Goal: Information Seeking & Learning: Find contact information

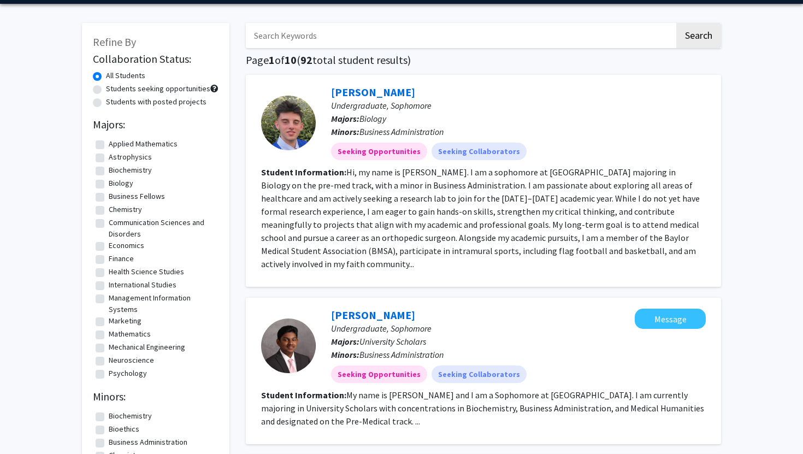
scroll to position [39, 0]
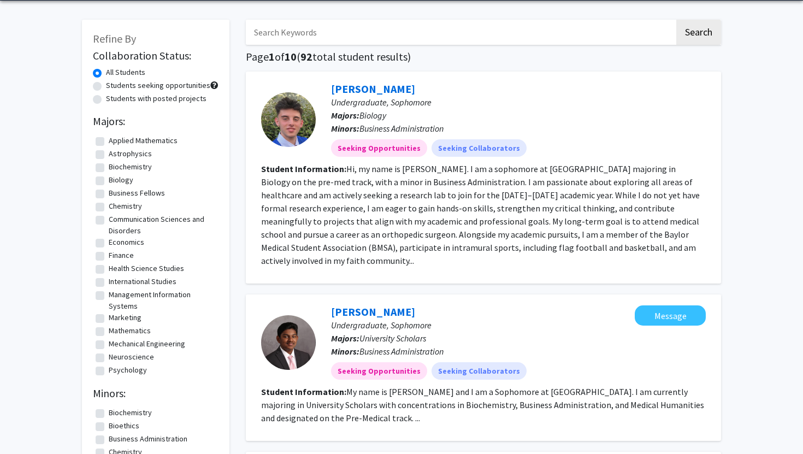
click at [400, 400] on fg-read-more "My name is [PERSON_NAME] and I am a Sophomore at [GEOGRAPHIC_DATA]. I am curren…" at bounding box center [482, 404] width 443 height 37
click at [389, 305] on link "[PERSON_NAME]" at bounding box center [373, 312] width 84 height 14
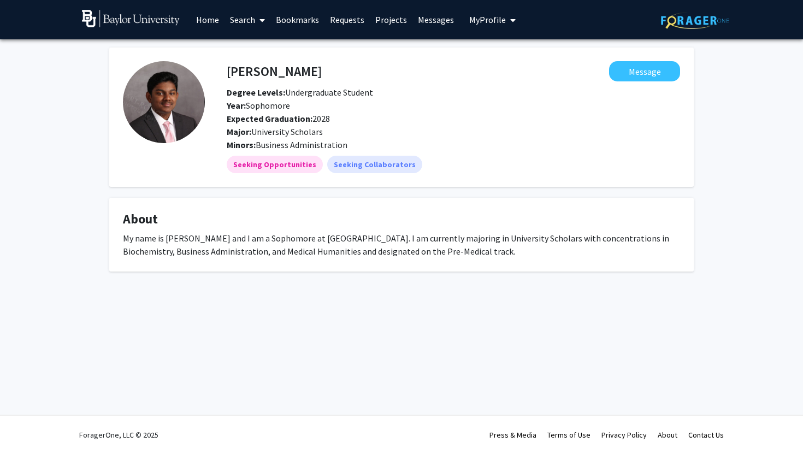
scroll to position [3, 0]
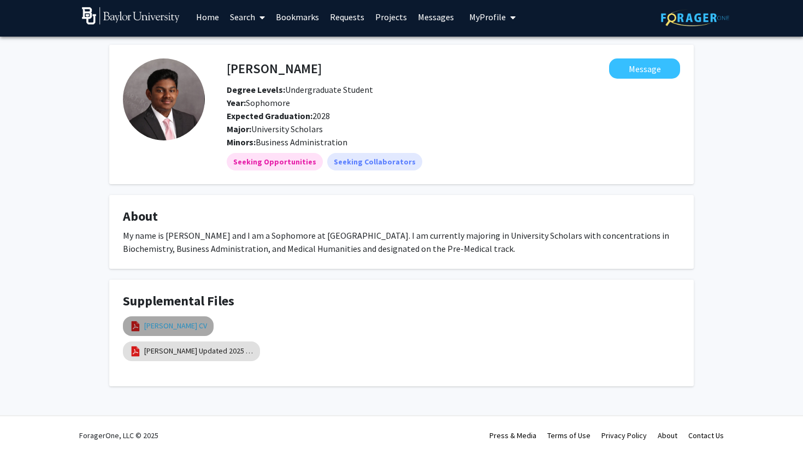
click at [207, 325] on link "[PERSON_NAME] CV" at bounding box center [175, 325] width 63 height 11
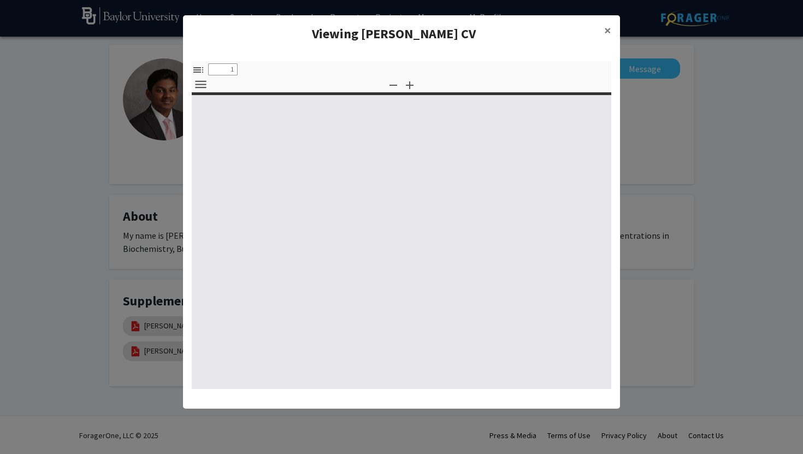
type input "0"
select select "custom"
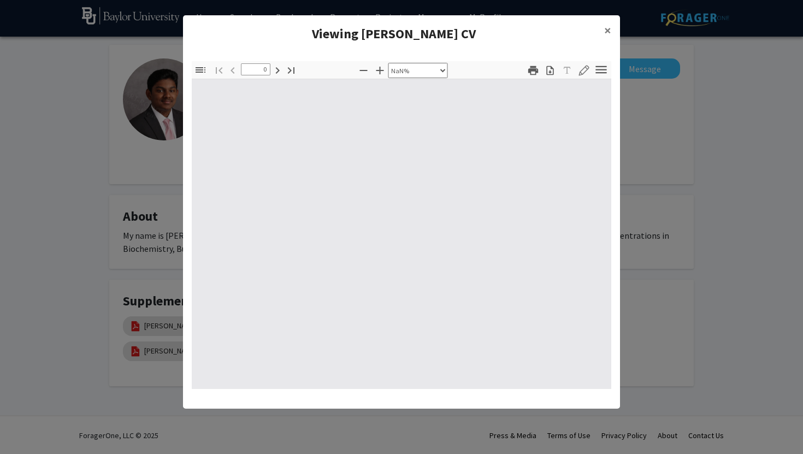
type input "1"
select select "auto"
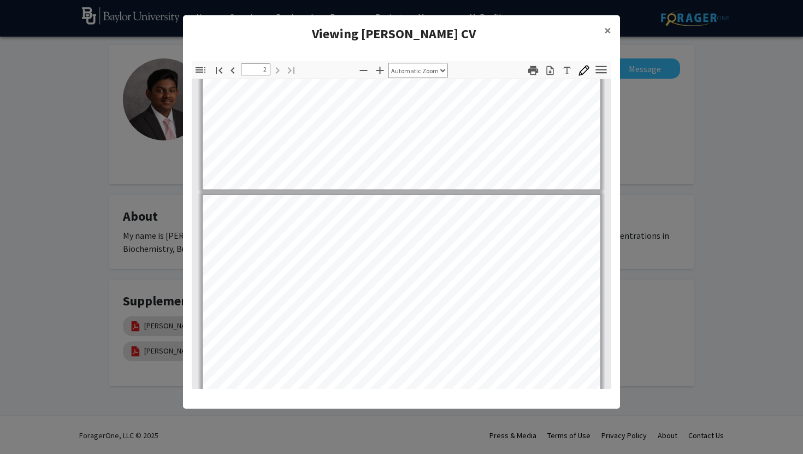
scroll to position [411, 0]
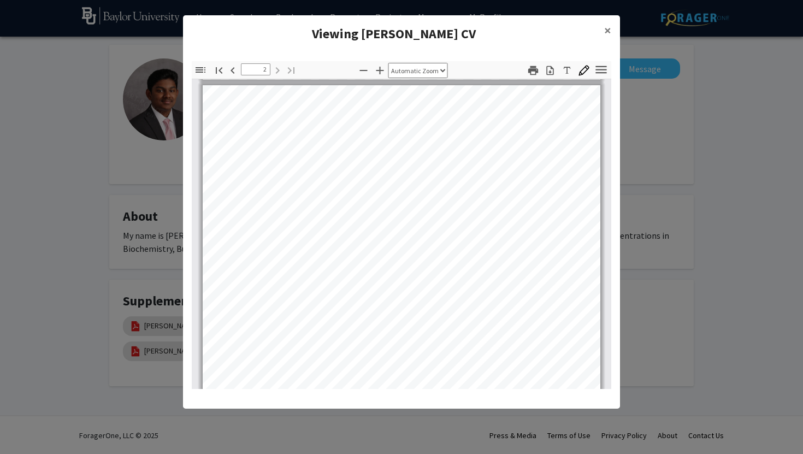
type input "1"
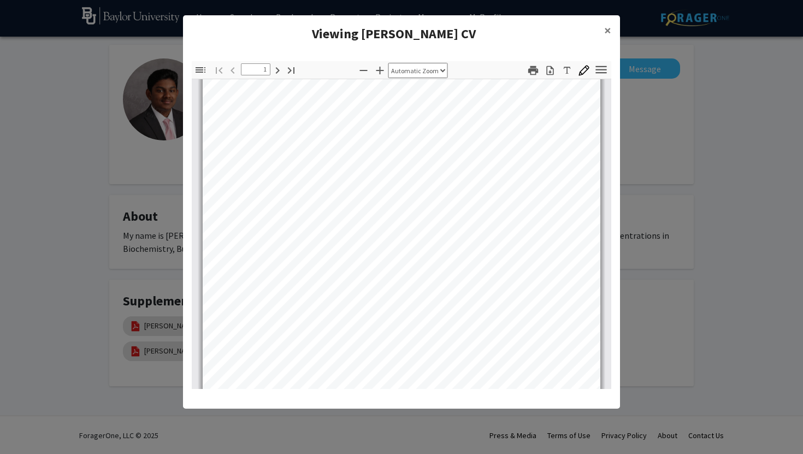
scroll to position [0, 0]
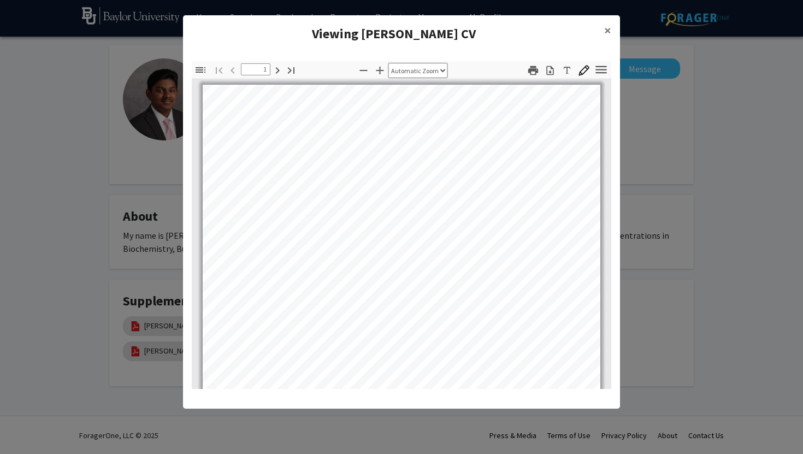
click at [642, 137] on modal-container "Viewing Anishvaran Manohar CV × Thumbnails Document Outline Attachments Layers …" at bounding box center [401, 227] width 803 height 454
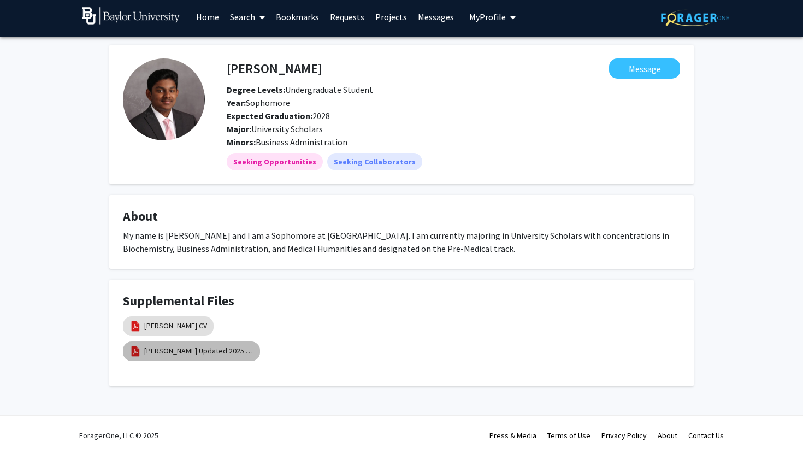
click at [204, 343] on mat-chip "[PERSON_NAME] Updated 2025 Resume" at bounding box center [191, 351] width 137 height 20
click at [205, 347] on link "[PERSON_NAME] Updated 2025 Resume" at bounding box center [198, 350] width 109 height 11
select select "custom"
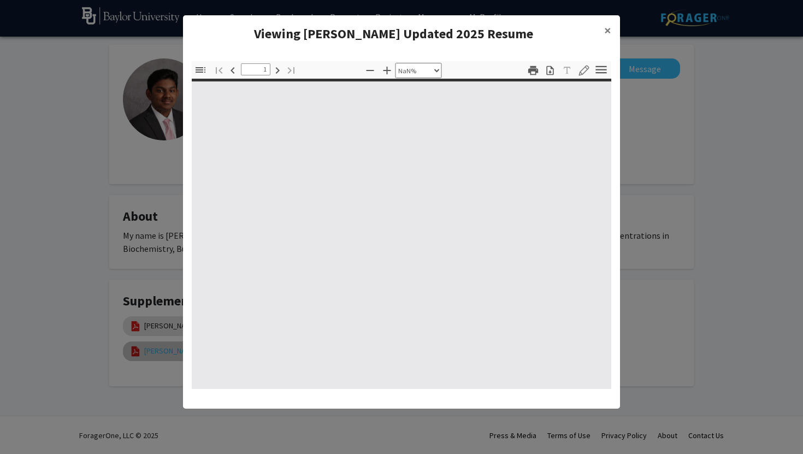
type input "0"
select select "custom"
type input "1"
select select "auto"
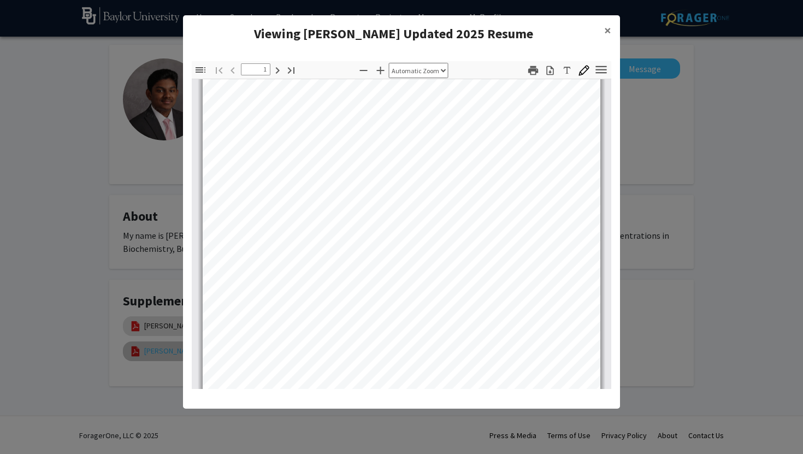
scroll to position [196, 0]
type input "2"
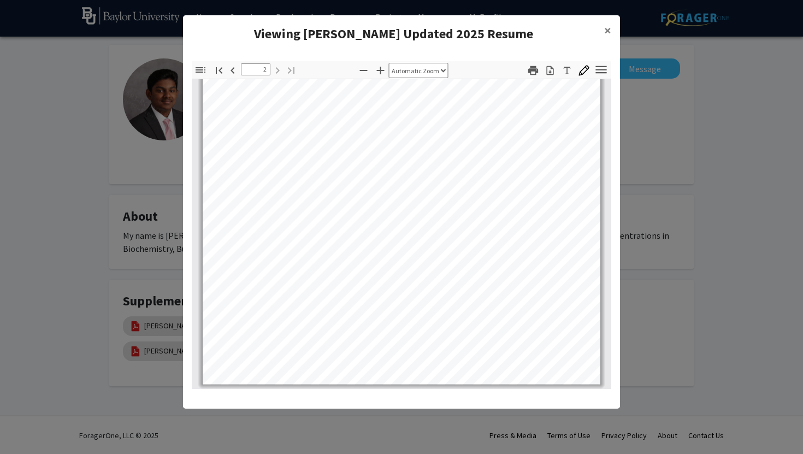
click at [720, 155] on modal-container "Viewing Anishvaran Manohar Updated 2025 Resume × Thumbnails Document Outline At…" at bounding box center [401, 227] width 803 height 454
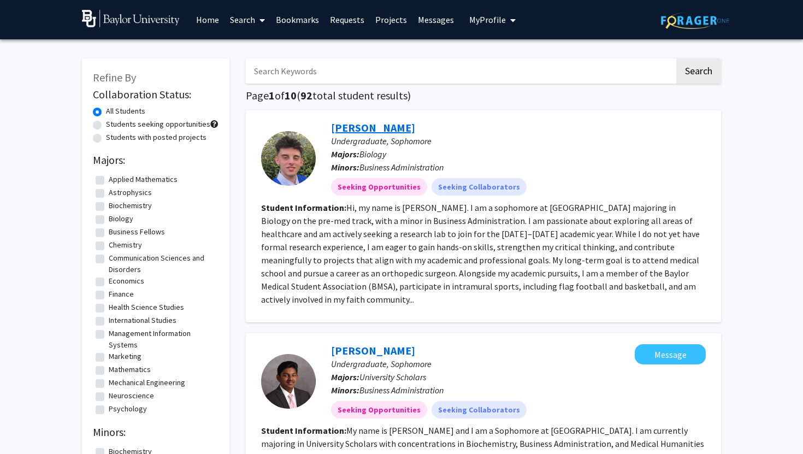
click at [371, 128] on link "[PERSON_NAME]" at bounding box center [373, 128] width 84 height 14
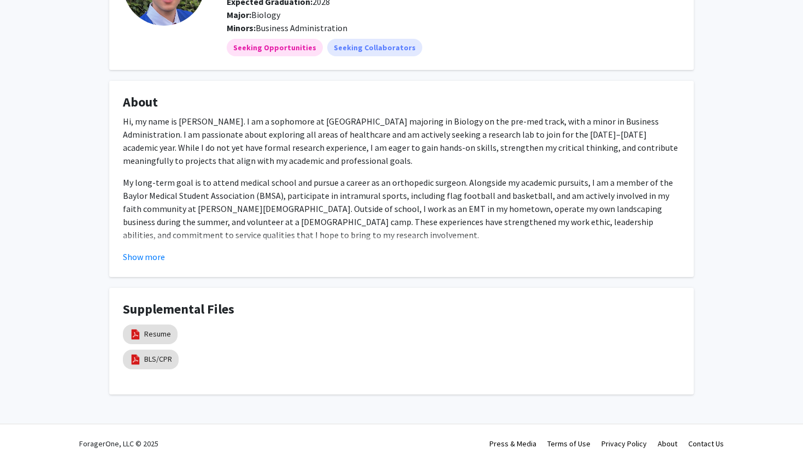
scroll to position [126, 0]
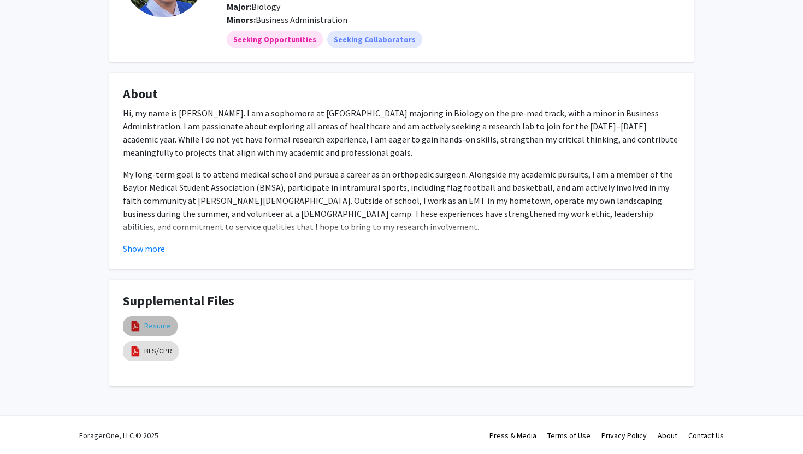
click at [156, 322] on link "Resume" at bounding box center [157, 325] width 27 height 11
select select "custom"
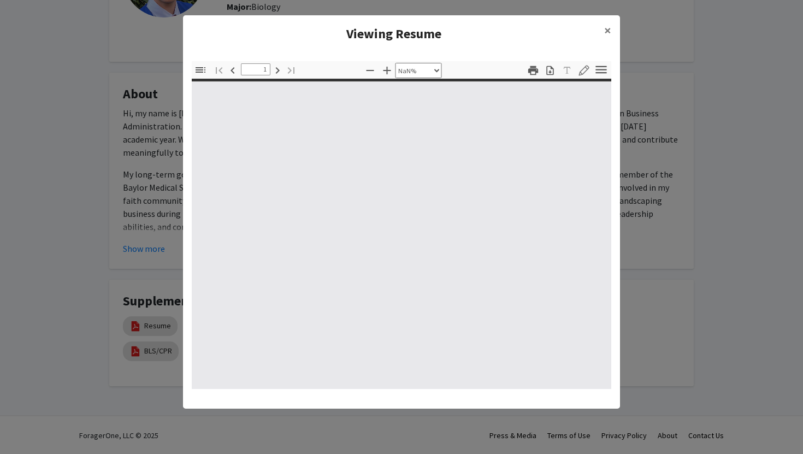
type input "0"
select select "custom"
type input "1"
select select "auto"
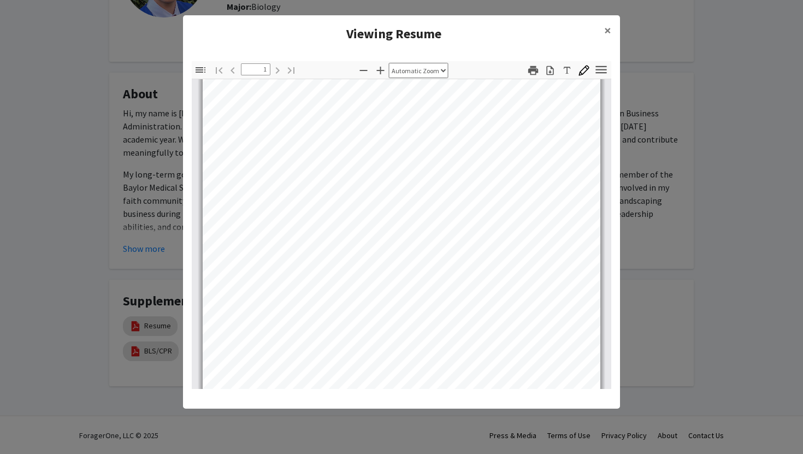
scroll to position [0, 0]
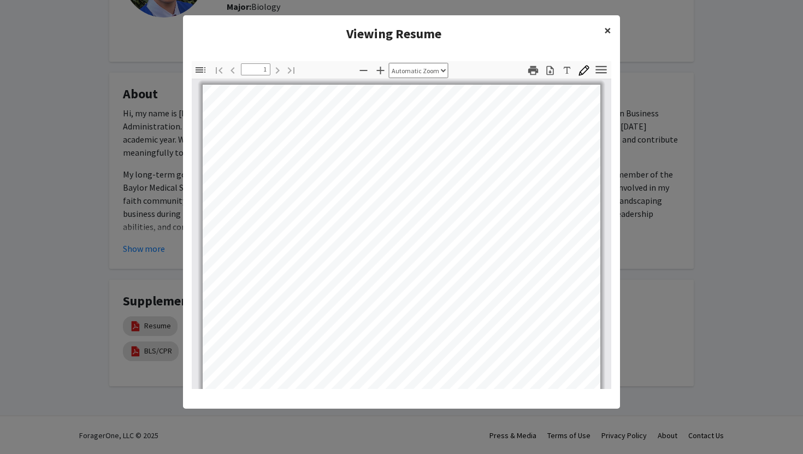
click at [612, 27] on button "×" at bounding box center [607, 30] width 25 height 31
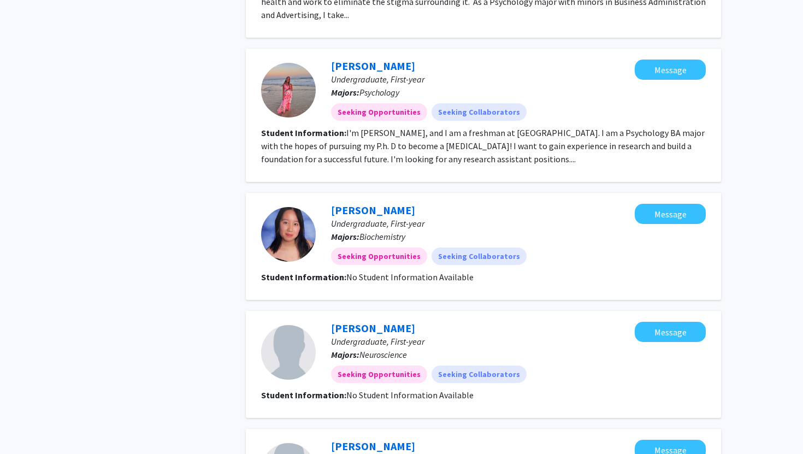
scroll to position [1339, 0]
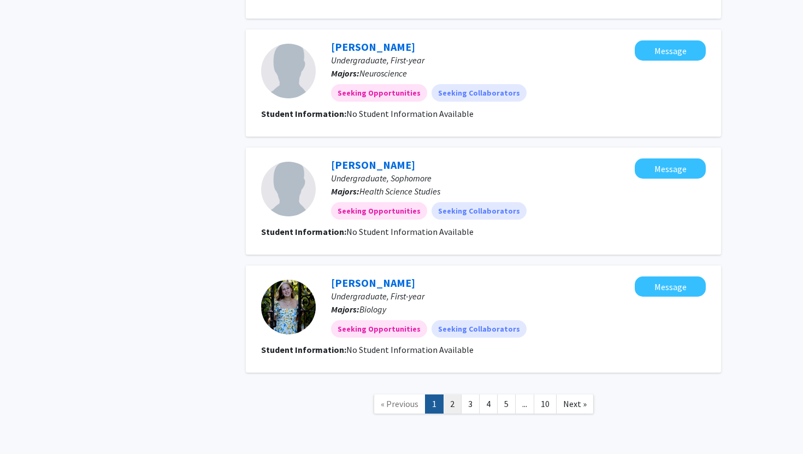
click at [454, 394] on link "2" at bounding box center [452, 403] width 19 height 19
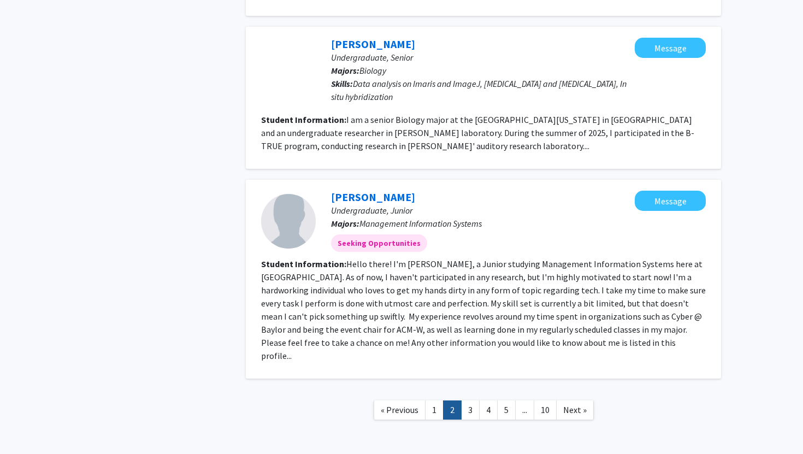
scroll to position [1552, 0]
click at [474, 400] on link "3" at bounding box center [470, 409] width 19 height 19
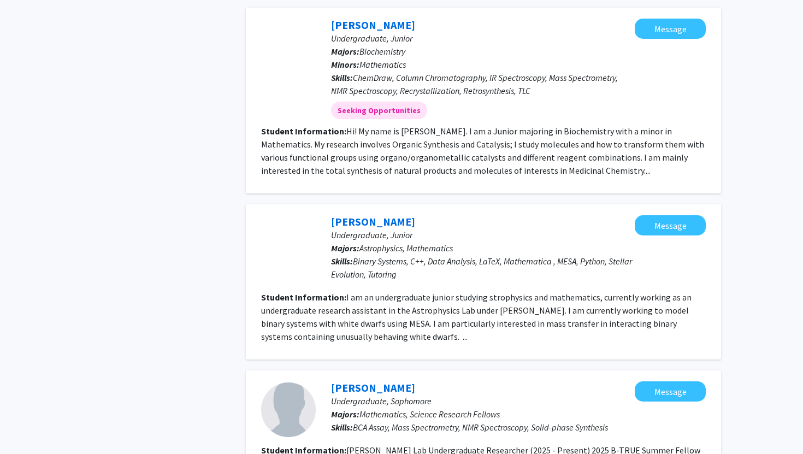
scroll to position [1605, 0]
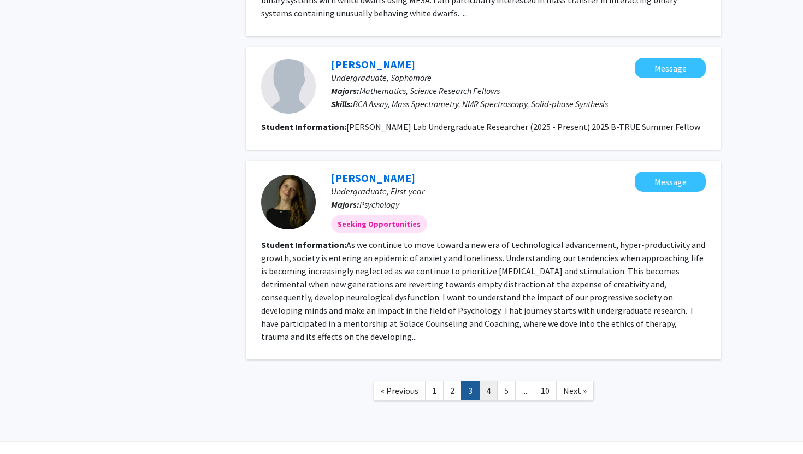
click at [486, 381] on link "4" at bounding box center [488, 390] width 19 height 19
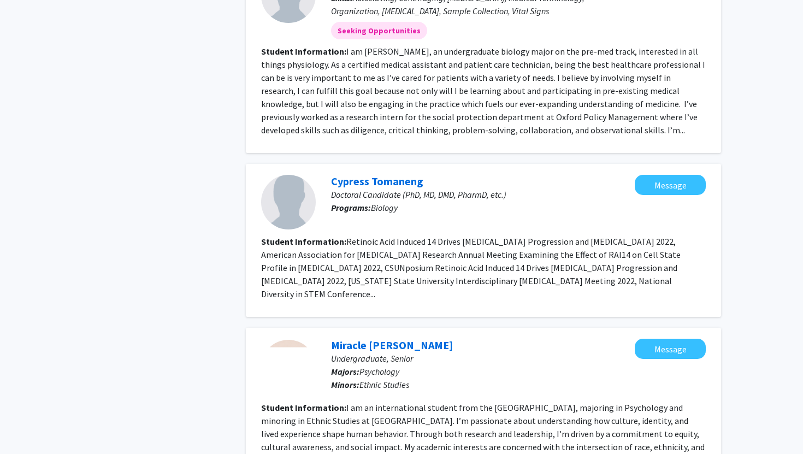
scroll to position [1726, 0]
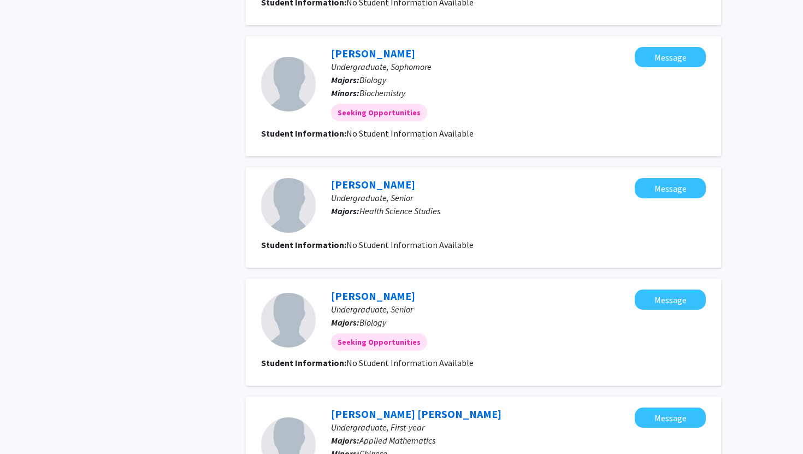
scroll to position [1079, 0]
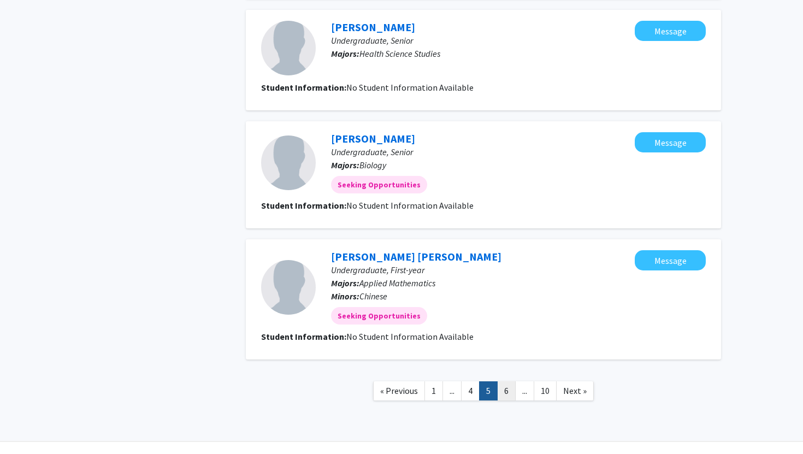
click at [508, 381] on link "6" at bounding box center [506, 390] width 19 height 19
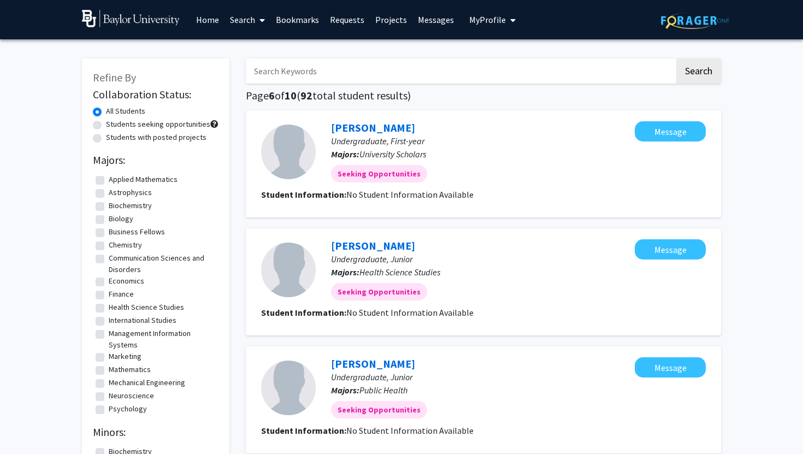
click at [244, 16] on link "Search" at bounding box center [247, 20] width 46 height 38
click at [248, 43] on span "Faculty/Staff" at bounding box center [264, 50] width 80 height 22
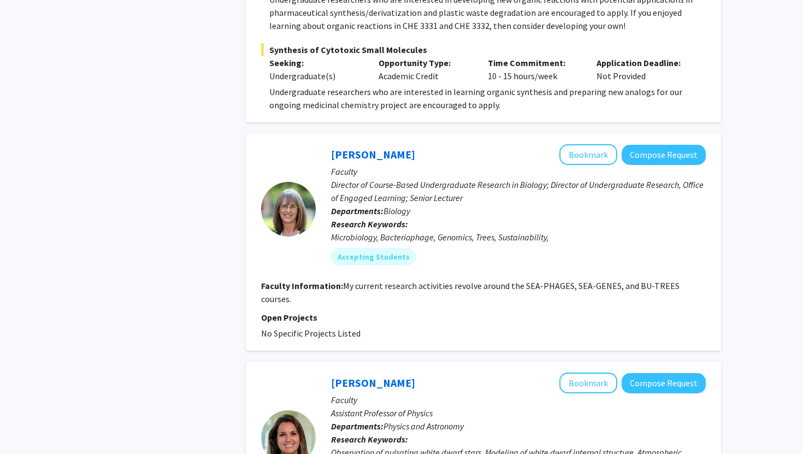
scroll to position [1174, 0]
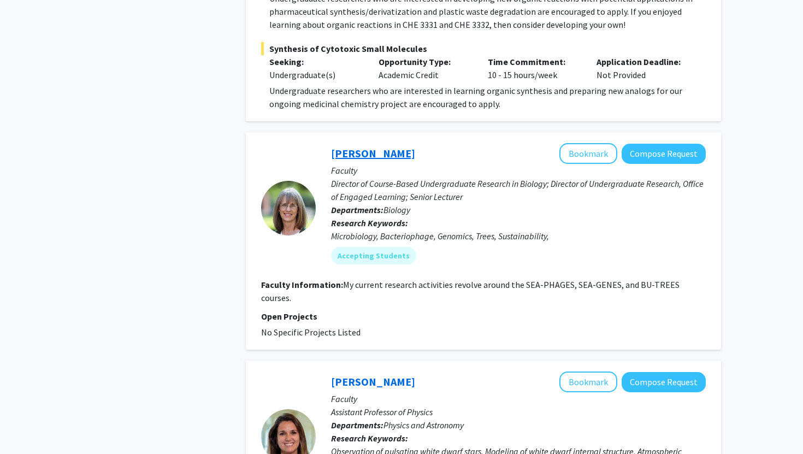
click at [349, 146] on link "[PERSON_NAME]" at bounding box center [373, 153] width 84 height 14
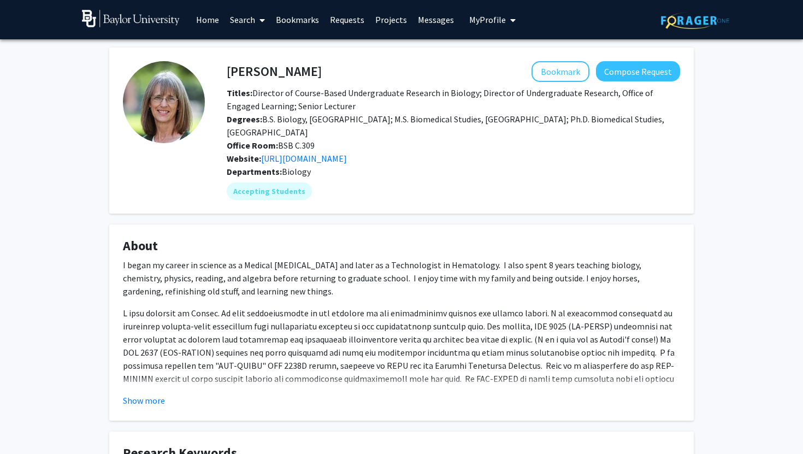
click at [352, 140] on div "Office Room: BSB C.309" at bounding box center [453, 145] width 470 height 13
click at [322, 155] on link "[URL][DOMAIN_NAME]" at bounding box center [304, 158] width 86 height 11
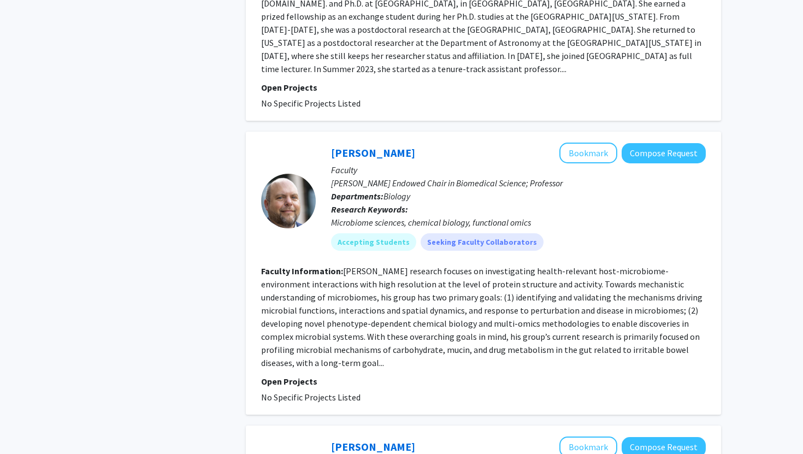
scroll to position [1698, 0]
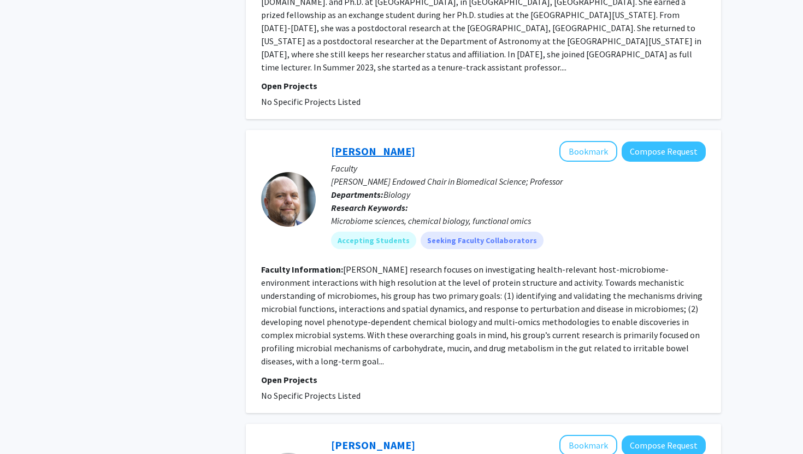
click at [366, 144] on link "[PERSON_NAME]" at bounding box center [373, 151] width 84 height 14
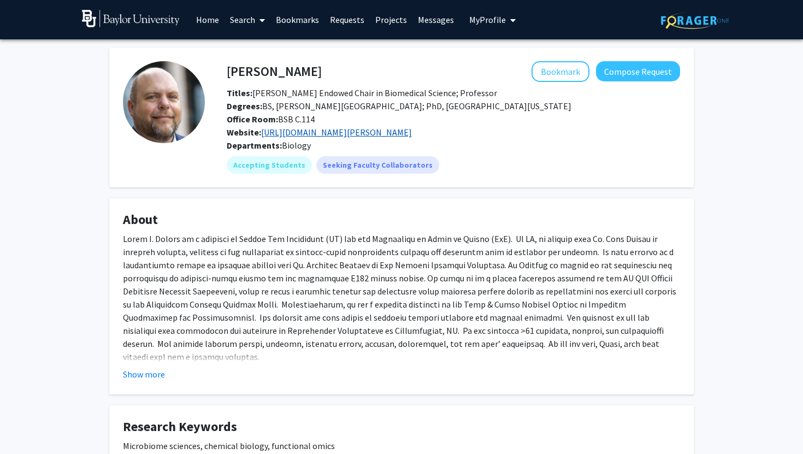
click at [359, 129] on link "[URL][DOMAIN_NAME][PERSON_NAME]" at bounding box center [336, 132] width 151 height 11
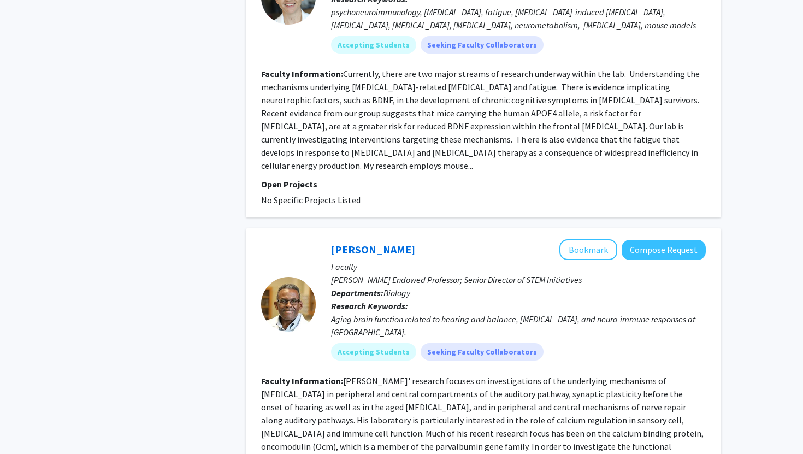
scroll to position [2798, 0]
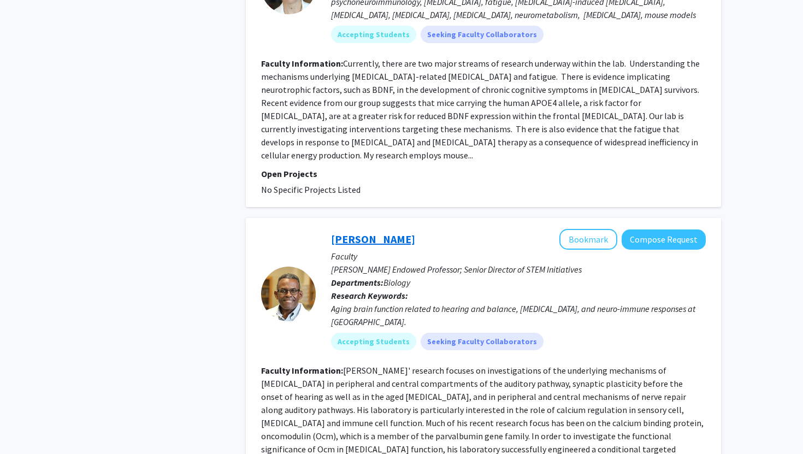
click at [358, 232] on link "[PERSON_NAME]" at bounding box center [373, 239] width 84 height 14
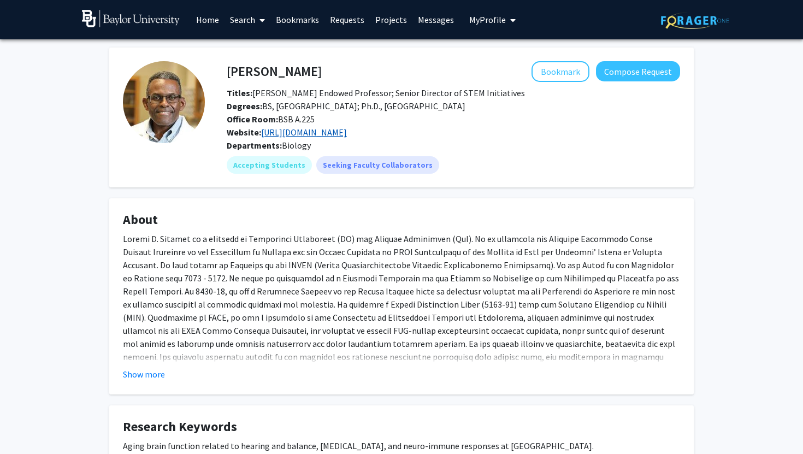
click at [347, 134] on link "[URL][DOMAIN_NAME]" at bounding box center [304, 132] width 86 height 11
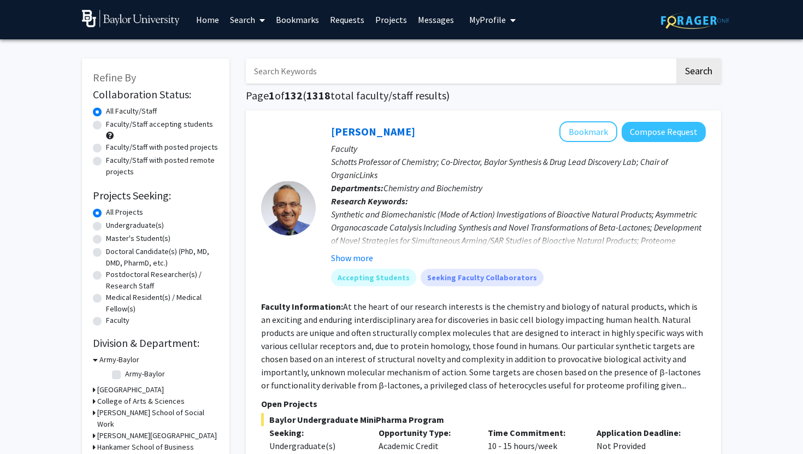
click at [246, 16] on link "Search" at bounding box center [247, 20] width 46 height 38
click at [255, 67] on span "Students" at bounding box center [257, 72] width 67 height 22
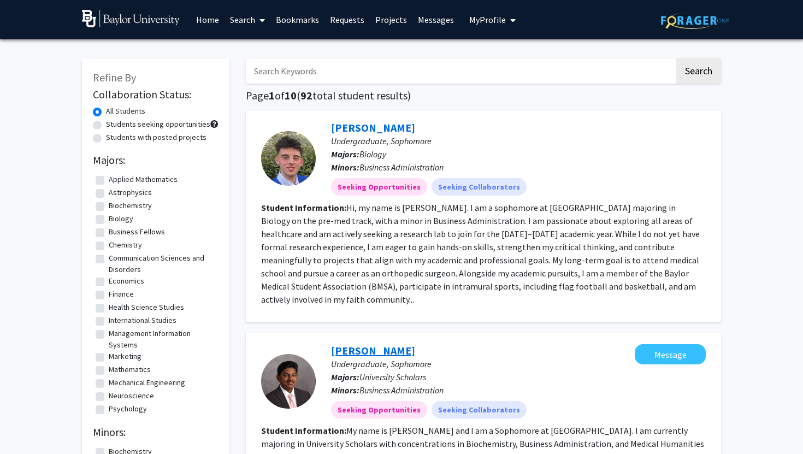
click at [355, 343] on link "[PERSON_NAME]" at bounding box center [373, 350] width 84 height 14
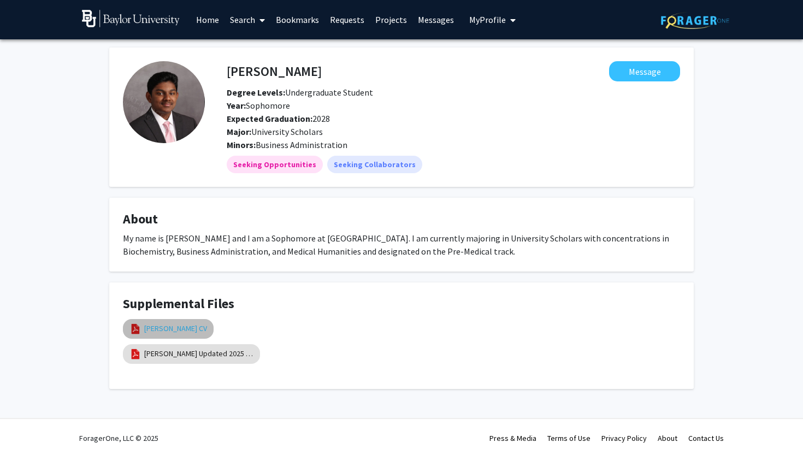
click at [200, 323] on link "[PERSON_NAME] CV" at bounding box center [175, 328] width 63 height 11
select select "custom"
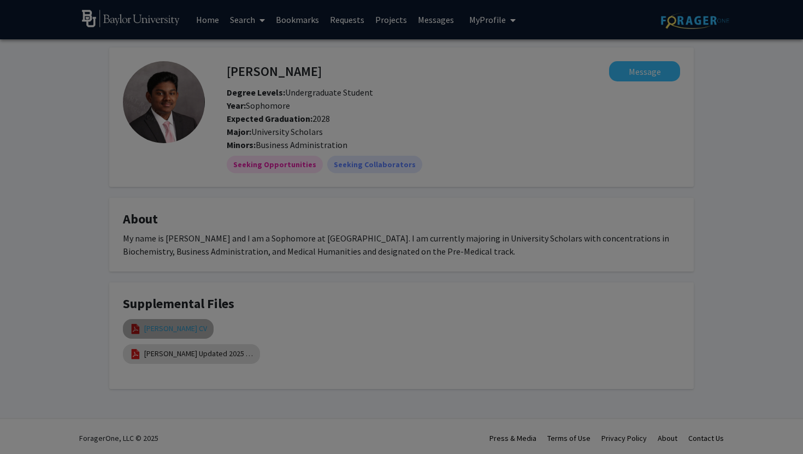
type input "0"
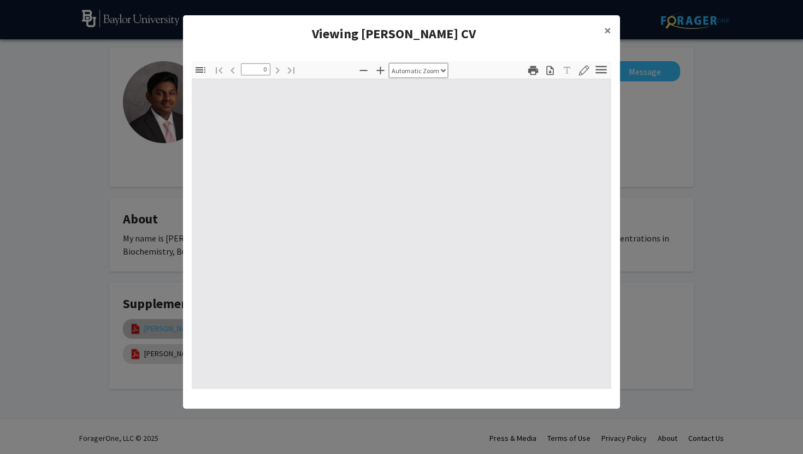
select select "custom"
type input "1"
select select "auto"
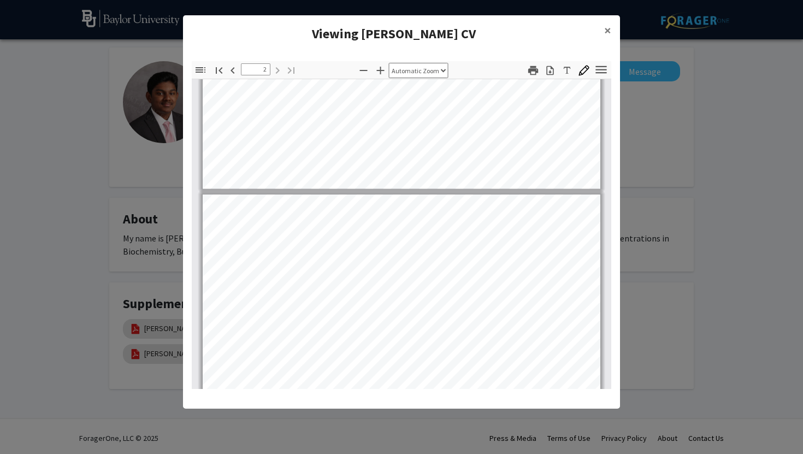
scroll to position [411, 0]
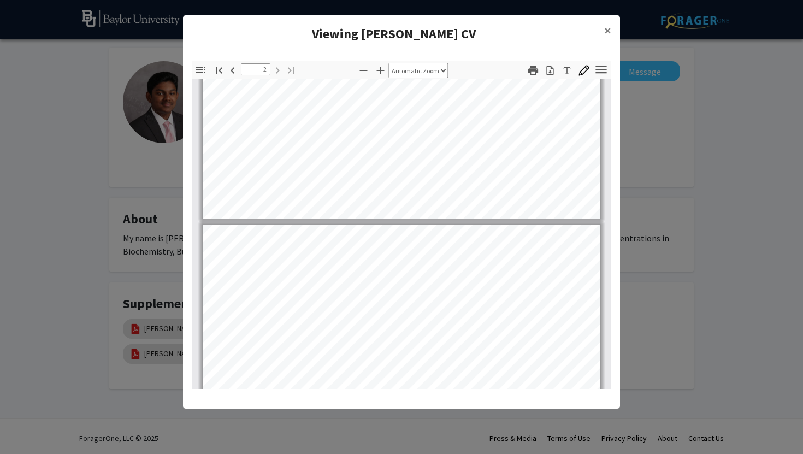
type input "1"
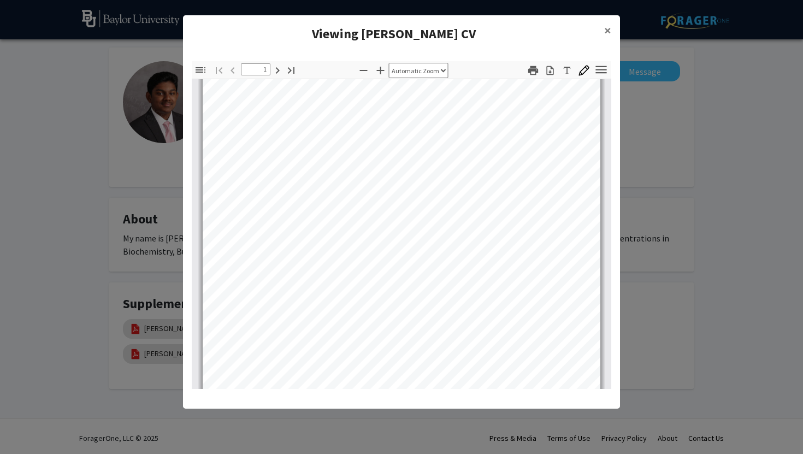
scroll to position [50, 0]
click at [610, 32] on span "×" at bounding box center [607, 30] width 7 height 17
